Goal: Information Seeking & Learning: Learn about a topic

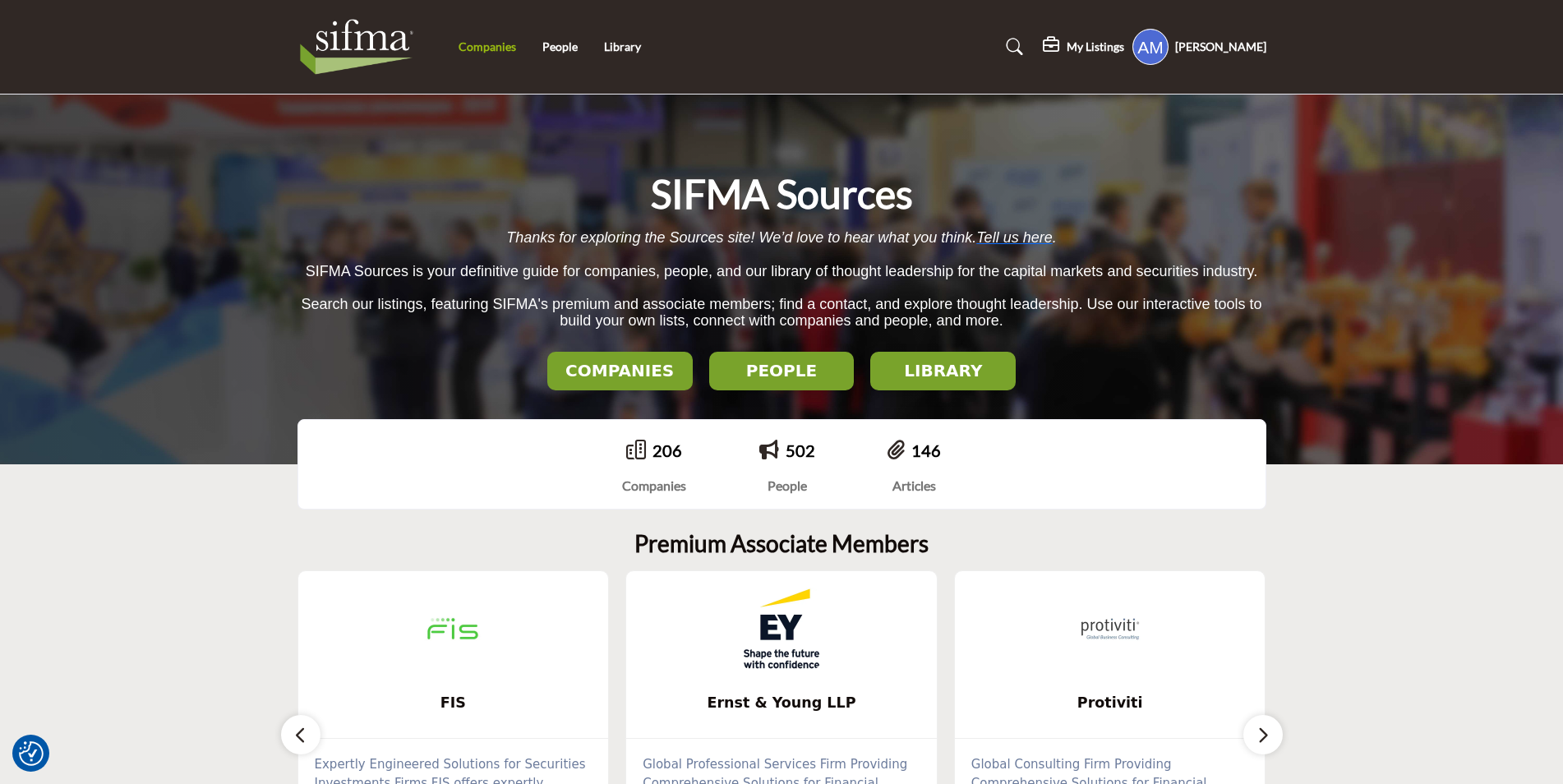
click at [503, 43] on link "Companies" at bounding box center [488, 46] width 57 height 14
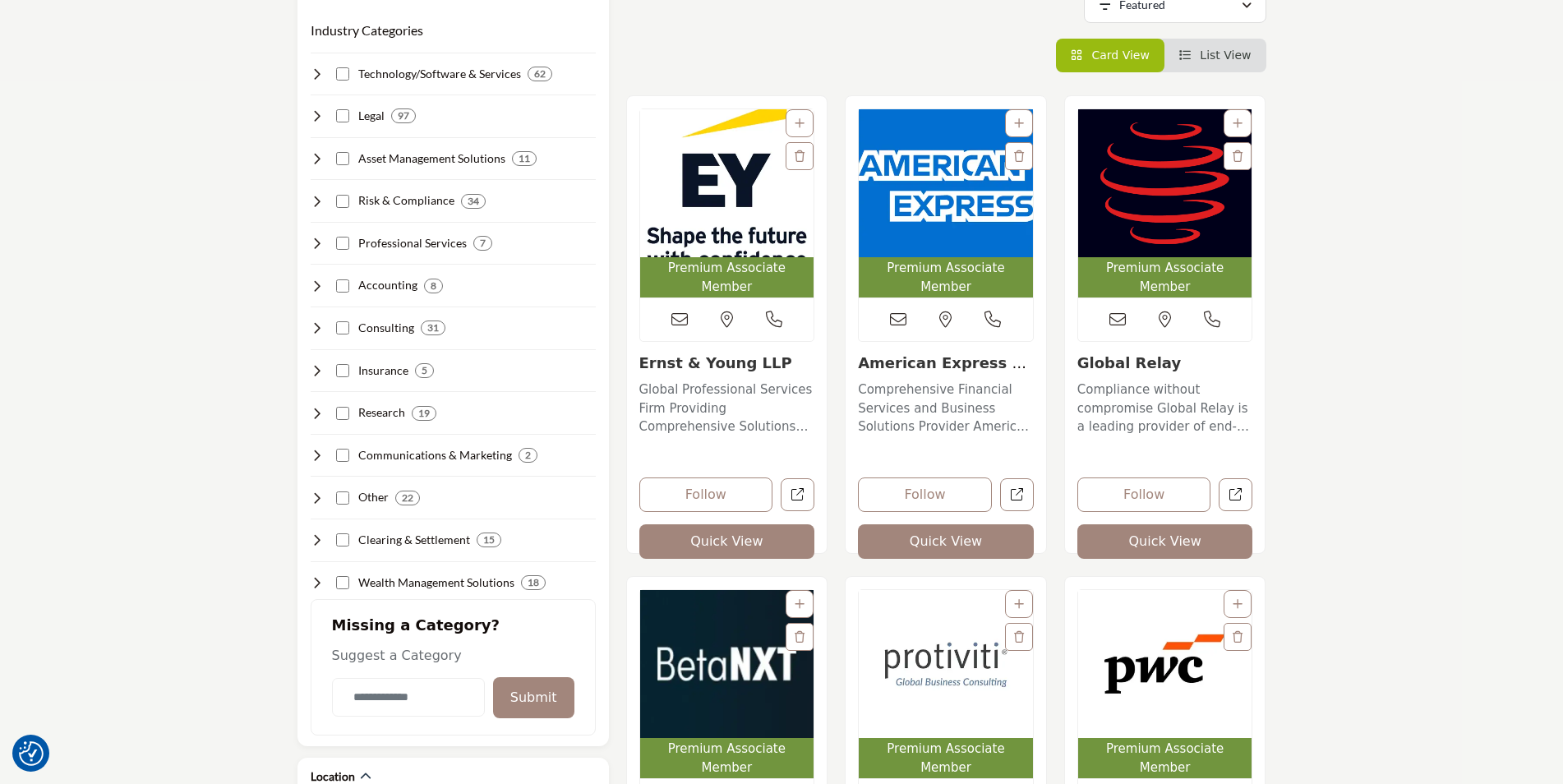
scroll to position [493, 0]
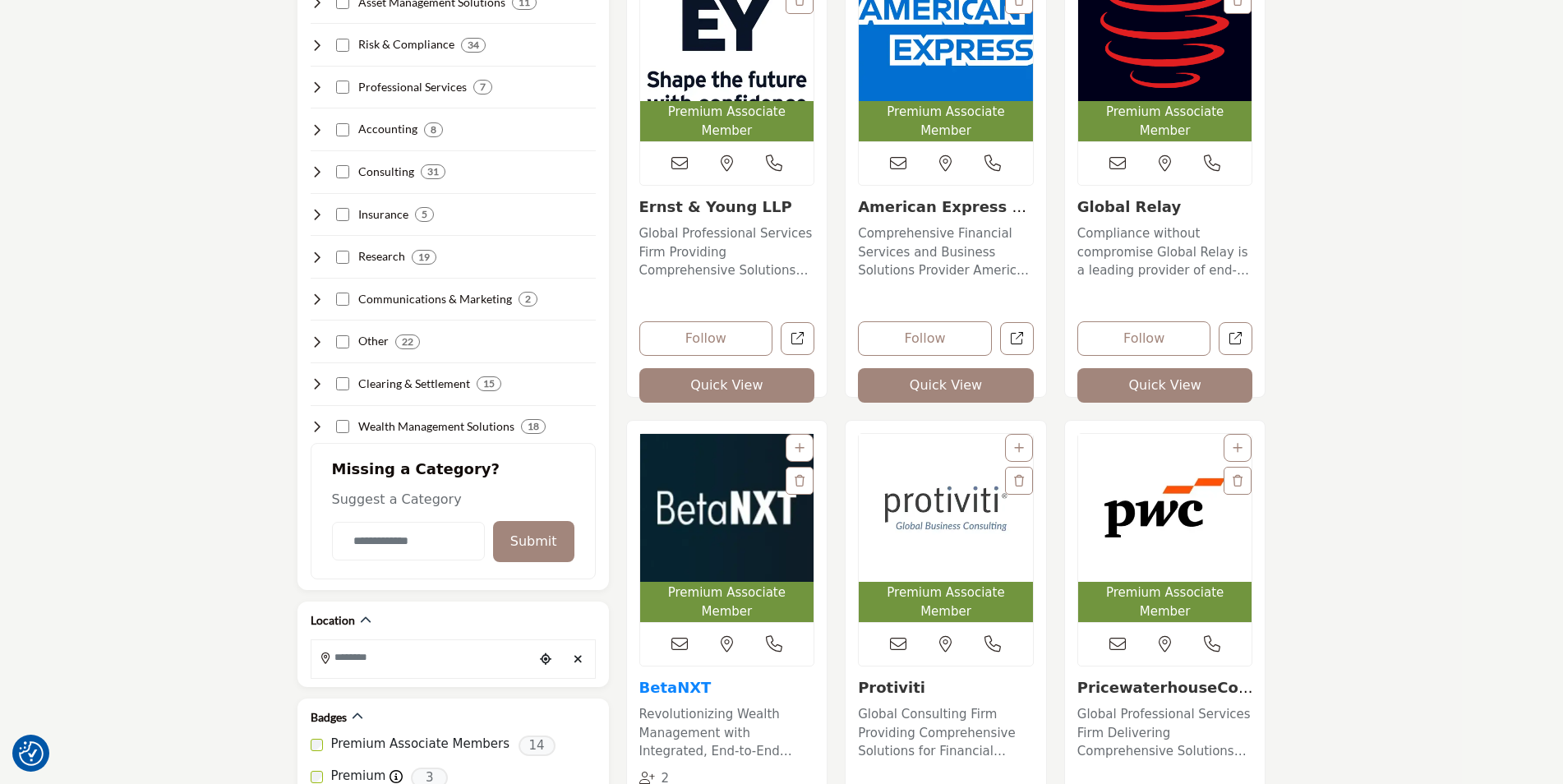
click at [661, 678] on link "BetaNXT" at bounding box center [676, 687] width 72 height 18
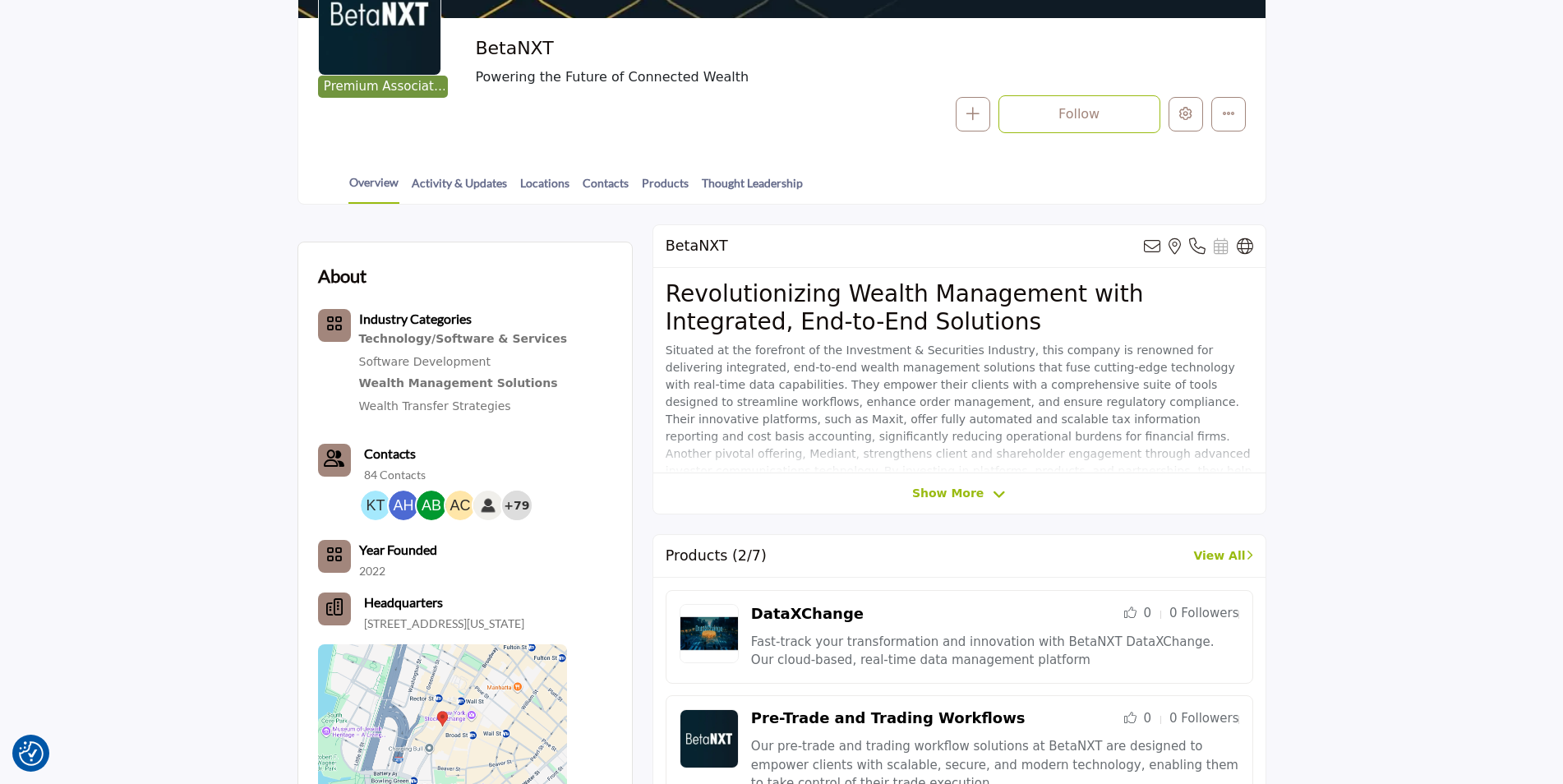
scroll to position [329, 0]
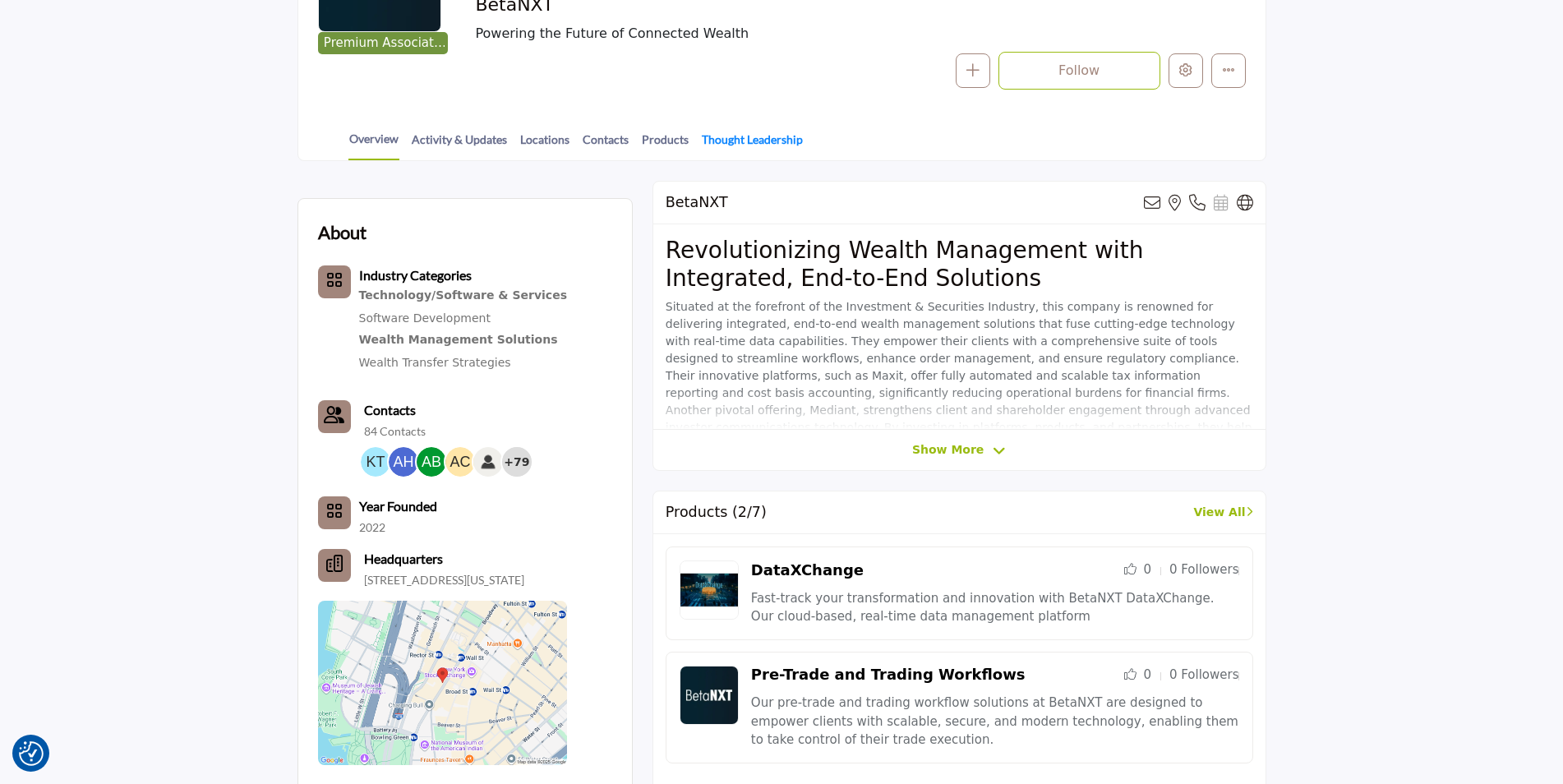
click at [779, 151] on link "Thought Leadership" at bounding box center [752, 145] width 103 height 29
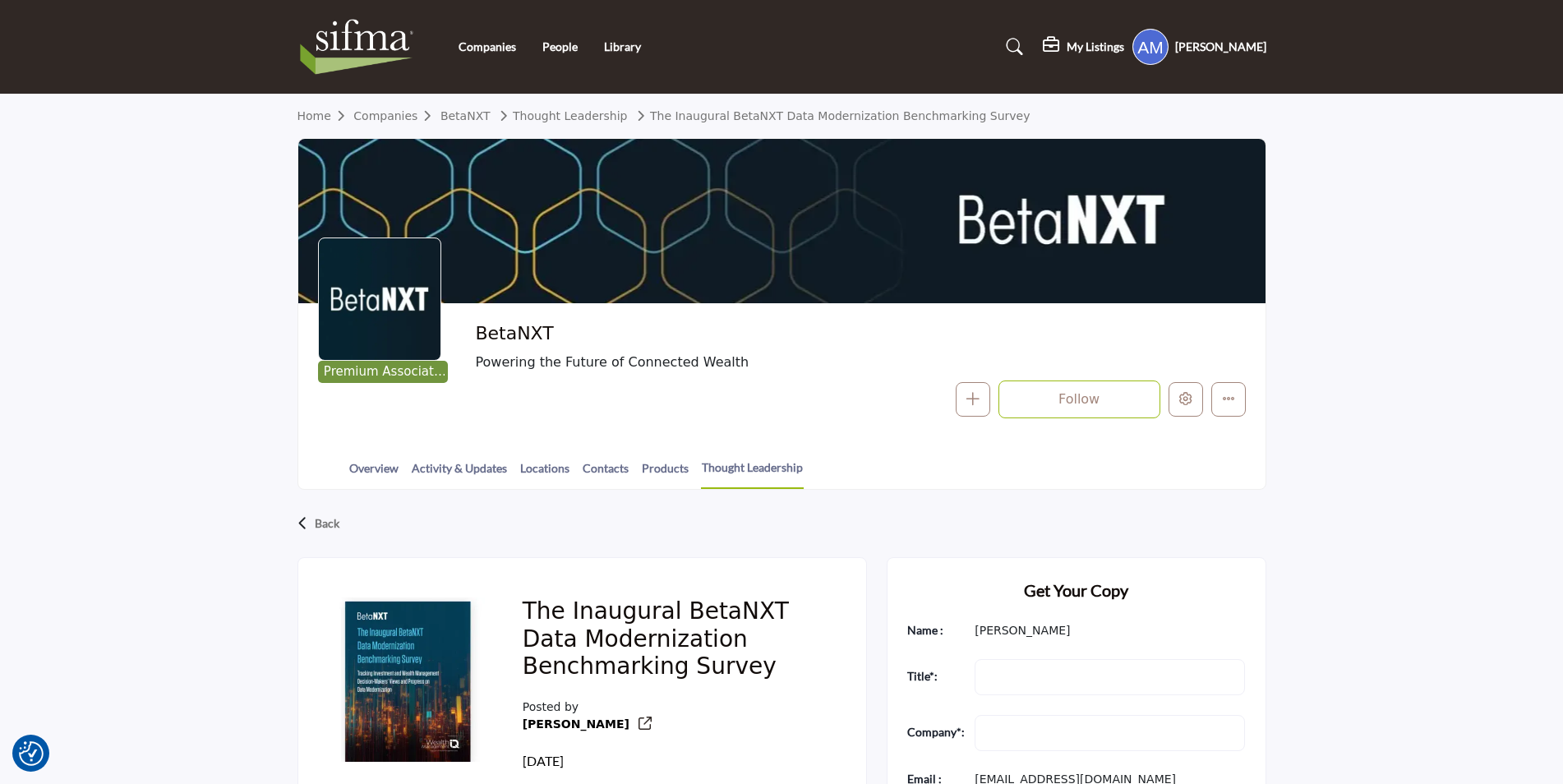
click at [1379, 287] on section "Home Companies BetaNXT Thought Leadership The Inaugural BetaNXT Data Modernizat…" at bounding box center [782, 292] width 1563 height 395
click at [1477, 378] on section "Home Companies BetaNXT Thought Leadership The Inaugural BetaNXT Data Modernizat…" at bounding box center [782, 292] width 1563 height 395
